Goal: Contribute content

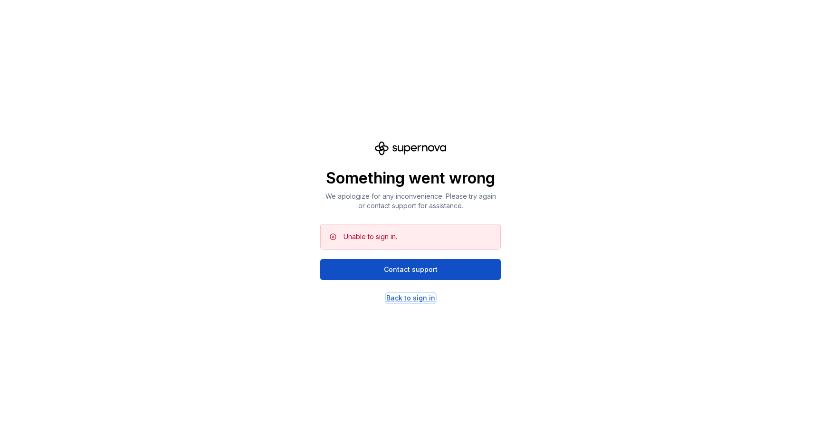
click at [401, 295] on div "Back to sign in" at bounding box center [410, 298] width 49 height 10
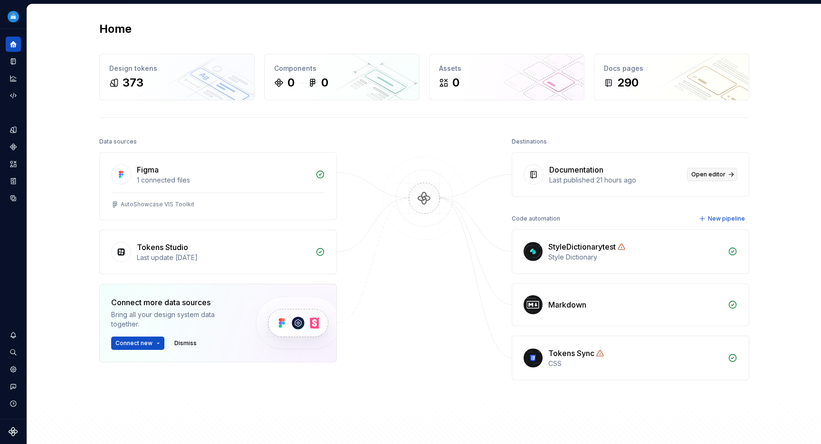
click at [716, 175] on span "Open editor" at bounding box center [709, 175] width 34 height 8
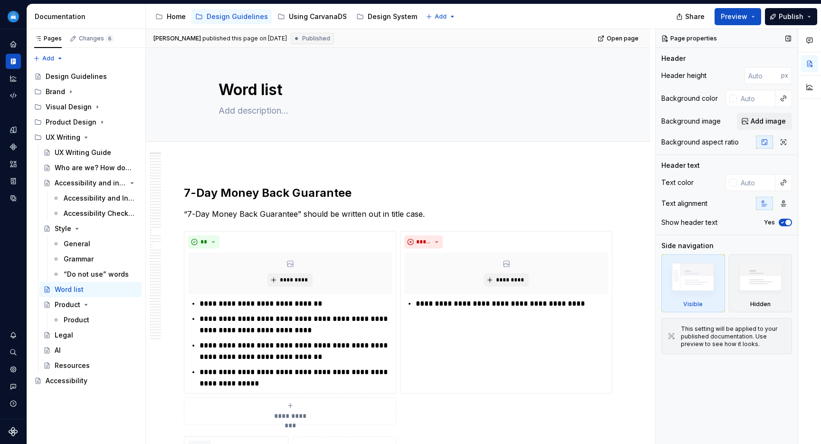
type textarea "*"
